Goal: Task Accomplishment & Management: Complete application form

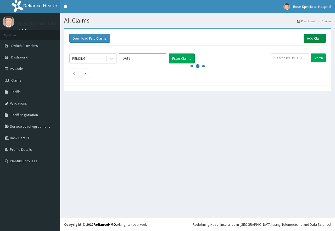
click at [311, 39] on link "Add Claim" at bounding box center [315, 38] width 22 height 9
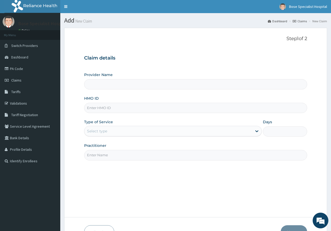
click at [95, 108] on input "HMO ID" at bounding box center [195, 108] width 223 height 10
type input "oht/12664/a"
click at [95, 132] on div "Select type" at bounding box center [97, 130] width 20 height 5
click at [73, 75] on form "Step 1 of 2 Claim details Provider Name HMO ID oht/12664/a Type of Service Use …" at bounding box center [195, 137] width 263 height 219
